Goal: Information Seeking & Learning: Learn about a topic

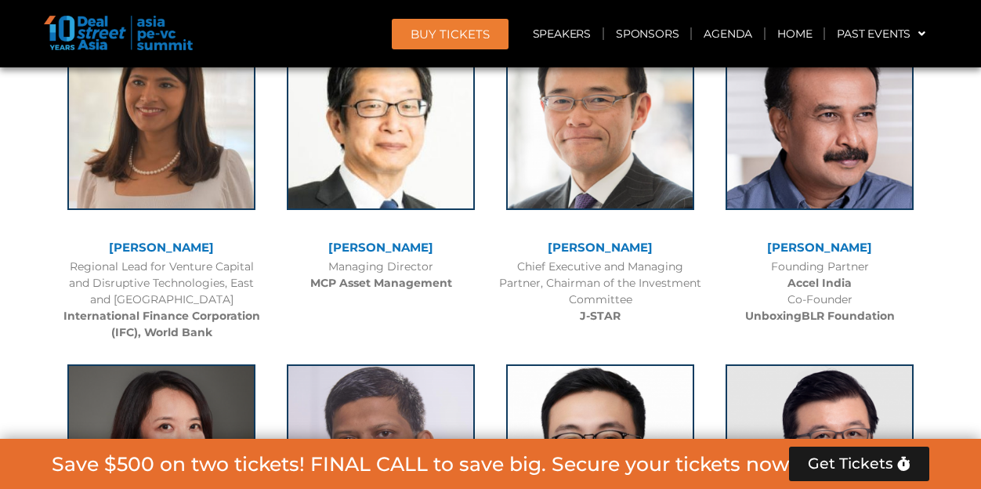
scroll to position [2664, 0]
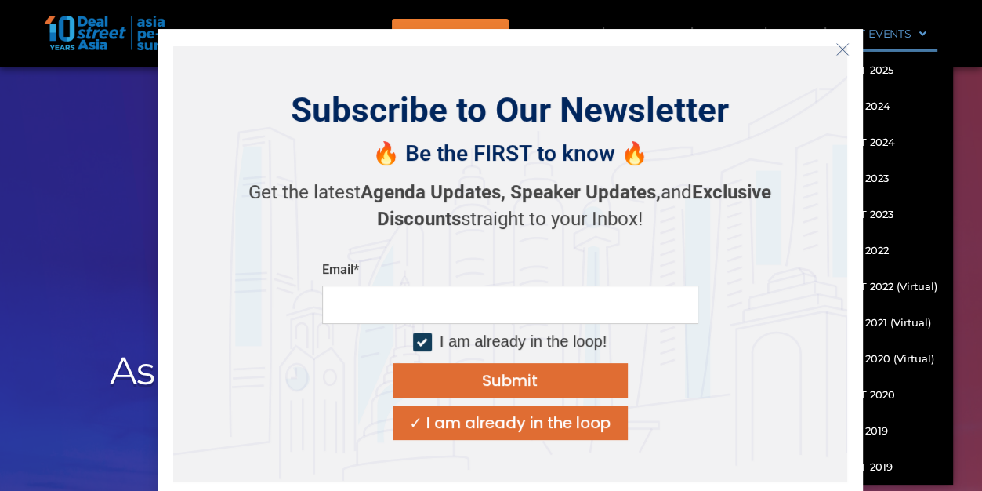
click at [842, 43] on icon "Close" at bounding box center [842, 49] width 14 height 14
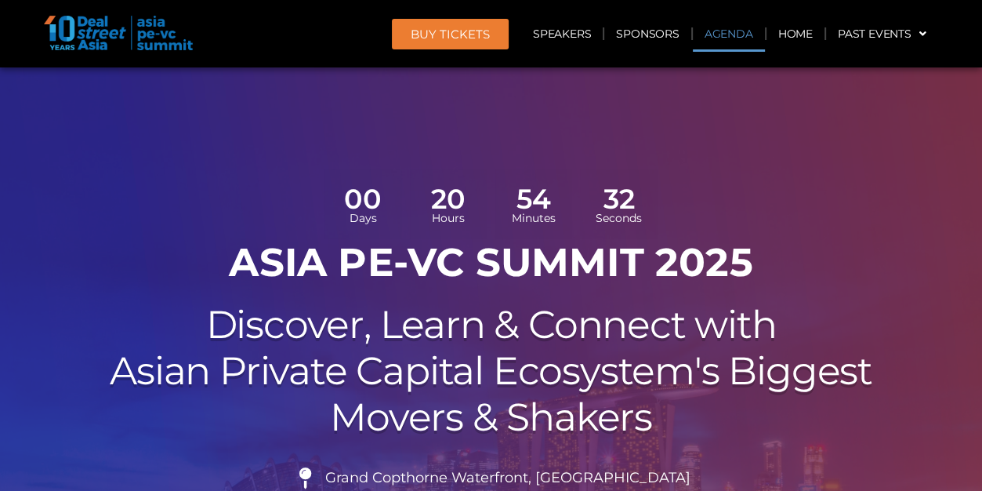
click at [728, 27] on link "Agenda" at bounding box center [729, 34] width 72 height 36
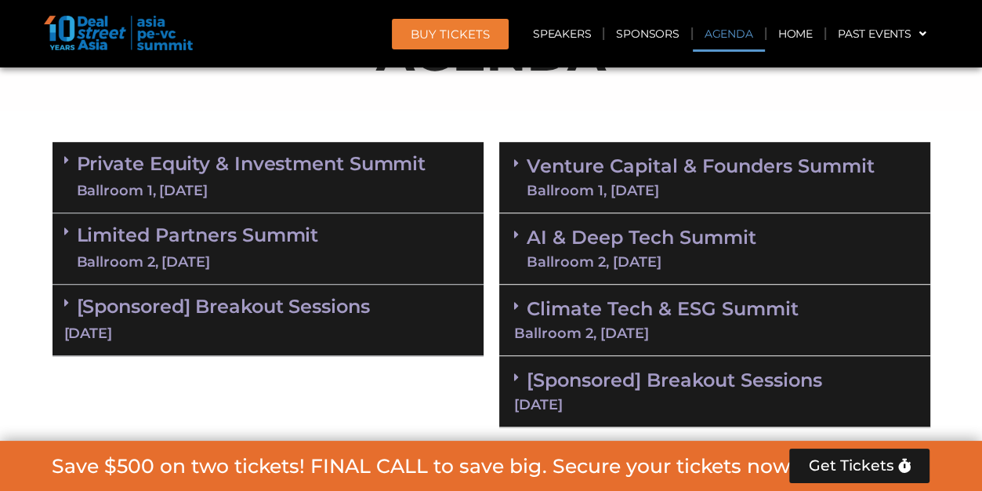
scroll to position [997, 0]
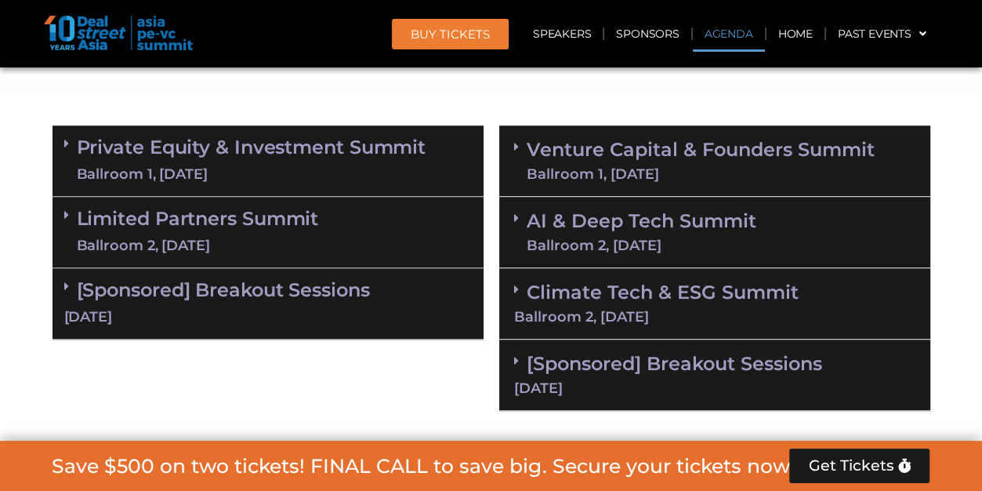
click at [374, 159] on link "Private Equity & Investment Summit Ballroom 1, 10 Sept" at bounding box center [252, 160] width 350 height 47
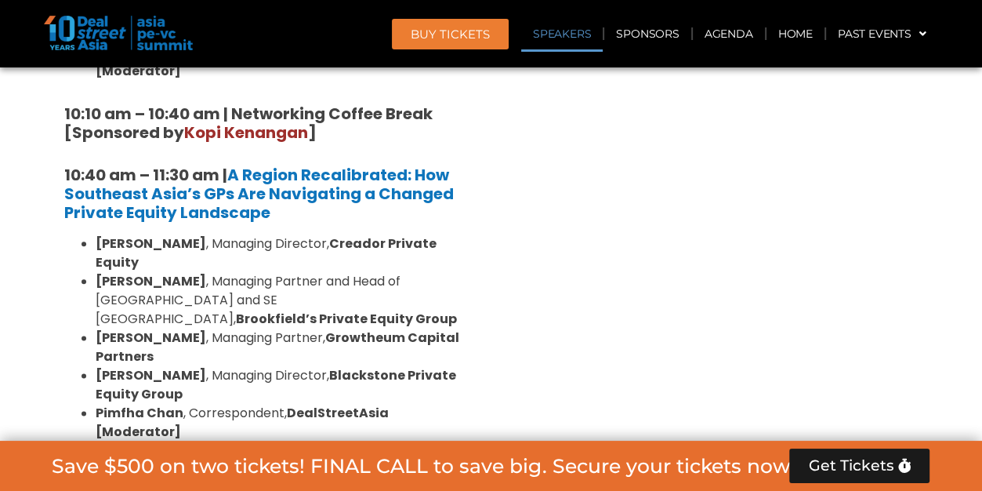
scroll to position [1780, 0]
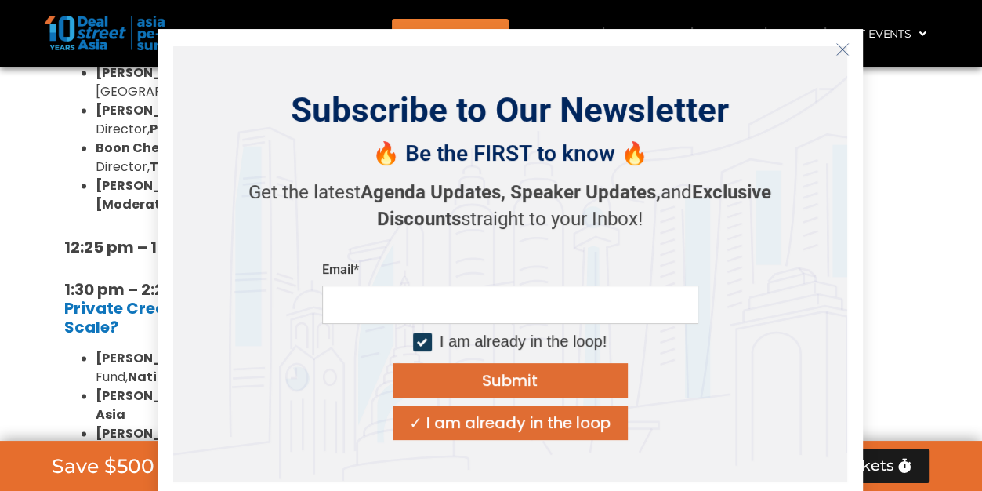
click at [837, 53] on icon "Close" at bounding box center [842, 49] width 14 height 14
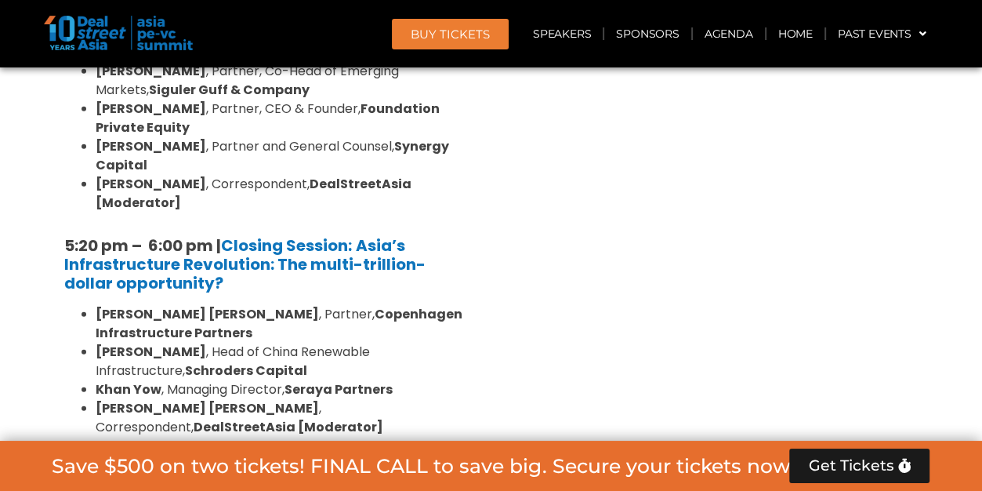
scroll to position [3269, 0]
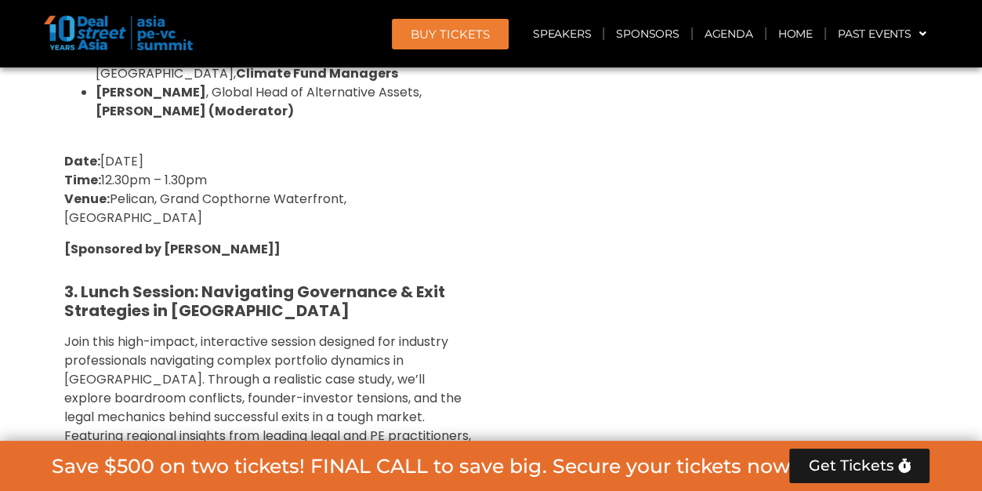
scroll to position [4523, 0]
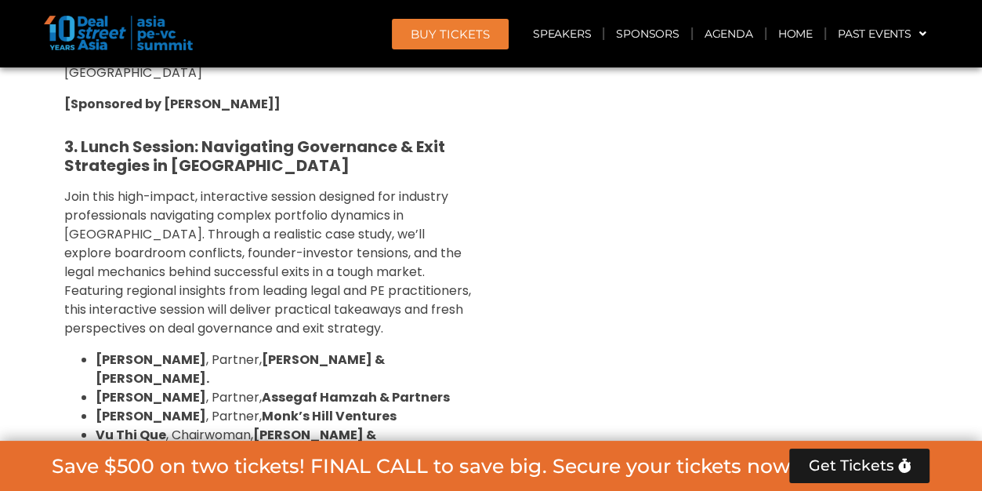
scroll to position [4602, 0]
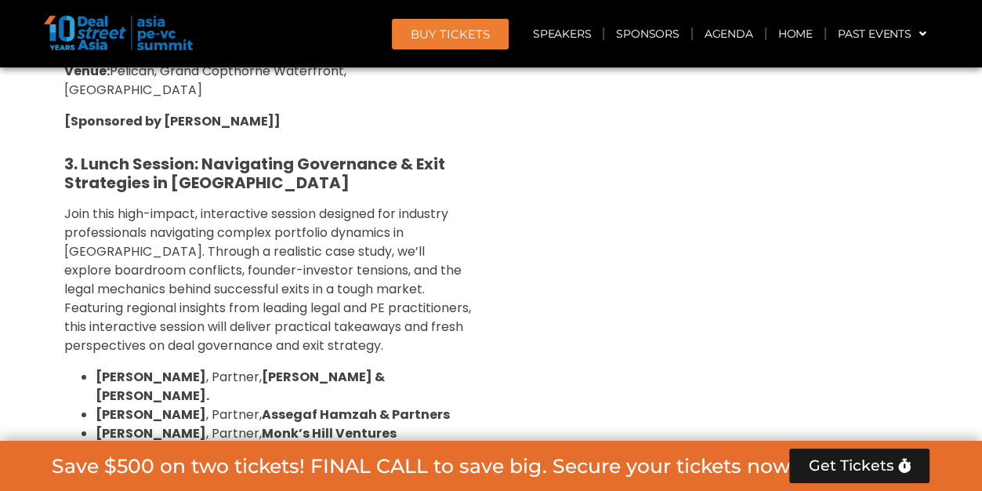
drag, startPoint x: 756, startPoint y: 351, endPoint x: 723, endPoint y: 357, distance: 34.1
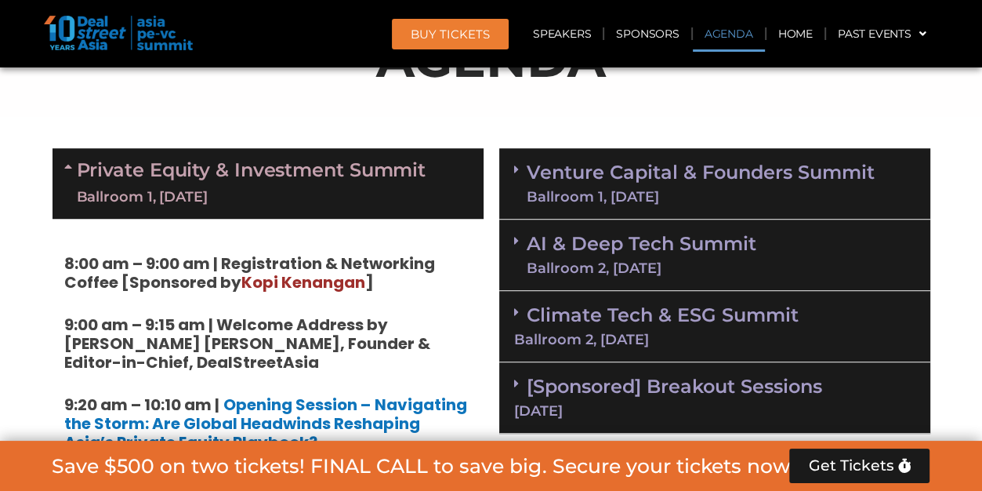
scroll to position [997, 0]
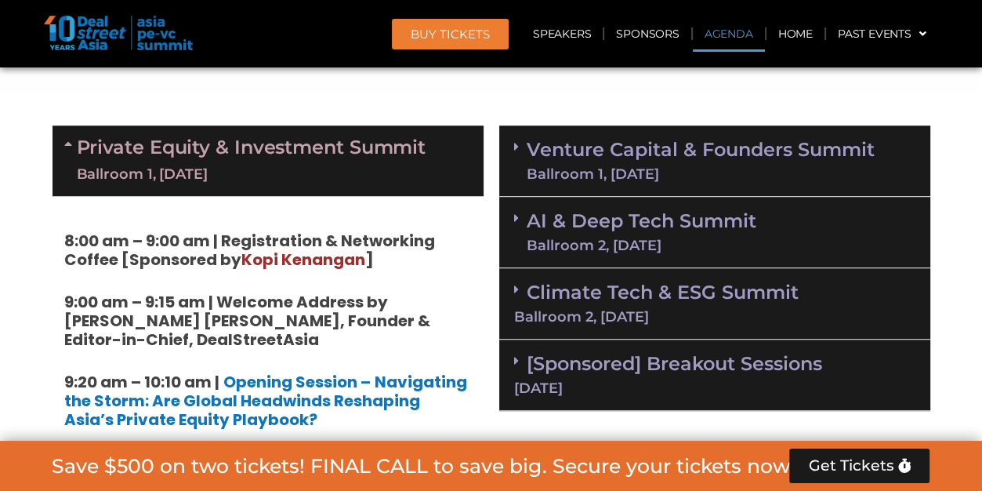
click at [621, 173] on div "Ballroom 1, [DATE]" at bounding box center [701, 174] width 348 height 14
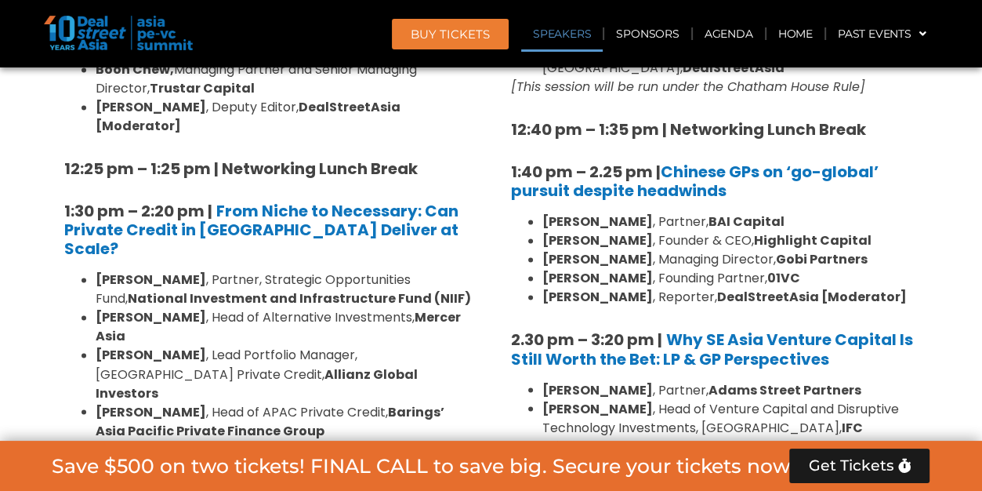
scroll to position [2016, 0]
